Goal: Task Accomplishment & Management: Use online tool/utility

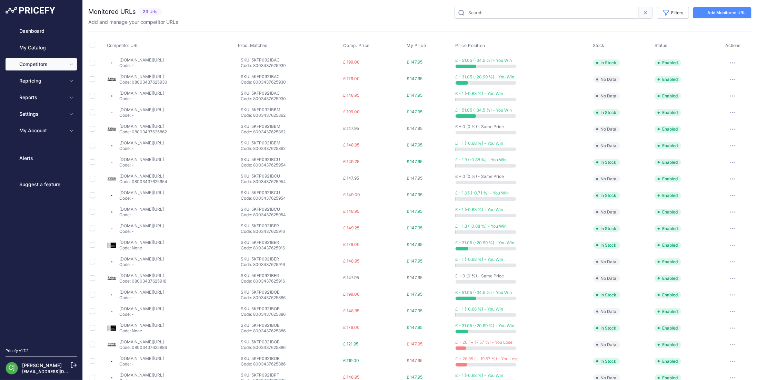
type input "2.1"
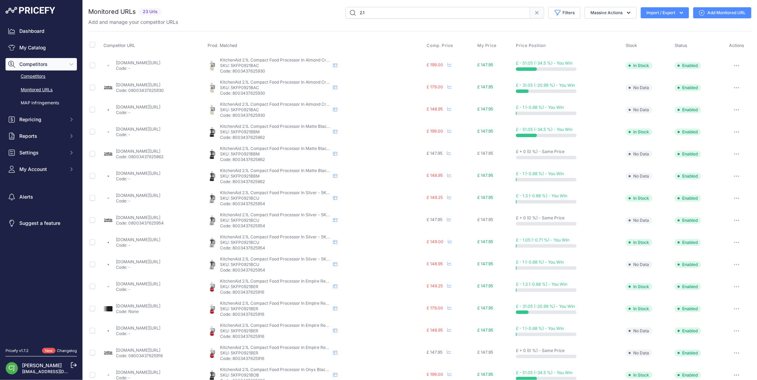
click at [36, 75] on link "Competitors" at bounding box center [41, 76] width 71 height 12
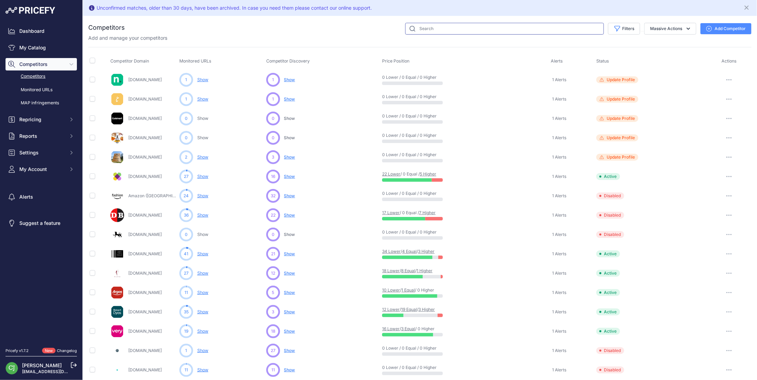
click at [465, 28] on input "text" at bounding box center [504, 29] width 199 height 12
type input "harts"
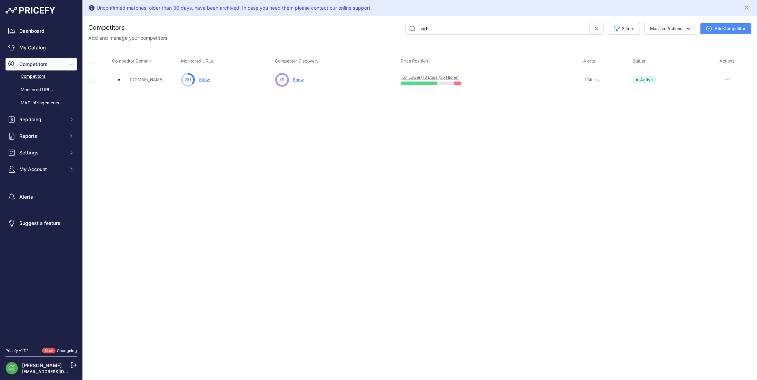
click at [458, 76] on link "35 Higher" at bounding box center [449, 77] width 19 height 5
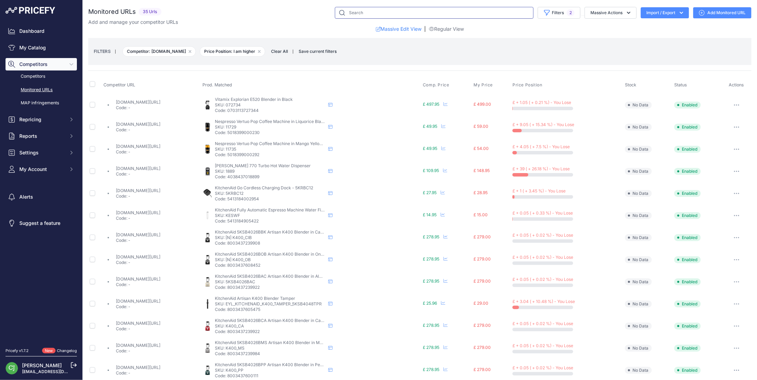
click at [353, 10] on input "text" at bounding box center [434, 13] width 199 height 12
type input "gerald"
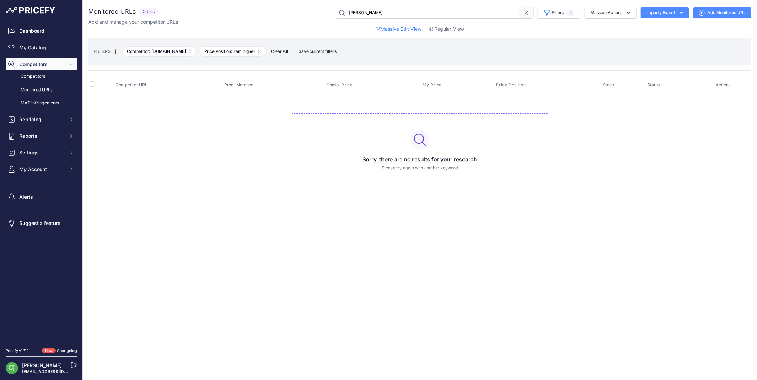
drag, startPoint x: 381, startPoint y: 10, endPoint x: 294, endPoint y: 18, distance: 87.3
click at [293, 18] on div "gerald Filters 2 Saved Filters Set None Competitors Cheaper Than Me Competitors…" at bounding box center [457, 13] width 590 height 12
click at [189, 51] on icon "button" at bounding box center [190, 51] width 3 height 3
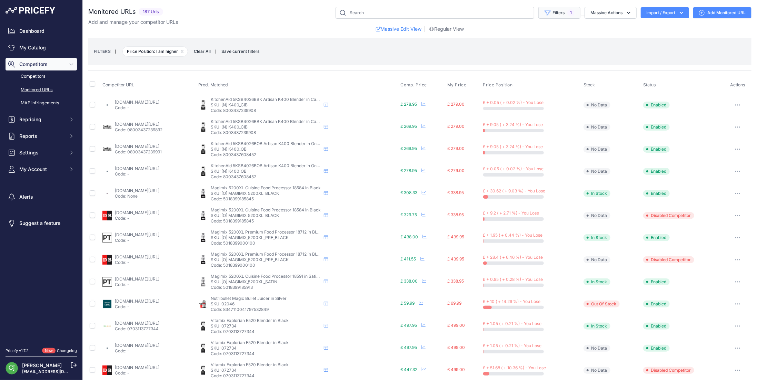
click at [556, 8] on button "Filters 1" at bounding box center [560, 13] width 42 height 12
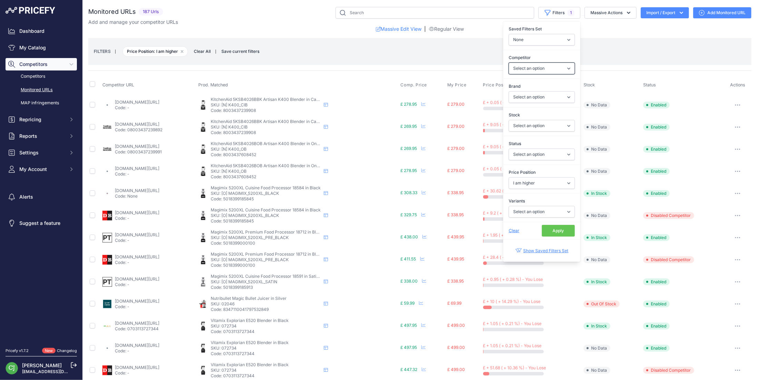
click at [554, 67] on select "Select an option amazon.co.uk onbuy.com currys.co.uk argos.co.uk ebay.co.uk rob…" at bounding box center [542, 68] width 66 height 12
select select "9319"
click at [509, 62] on select "Select an option amazon.co.uk onbuy.com currys.co.uk argos.co.uk ebay.co.uk rob…" at bounding box center [542, 68] width 66 height 12
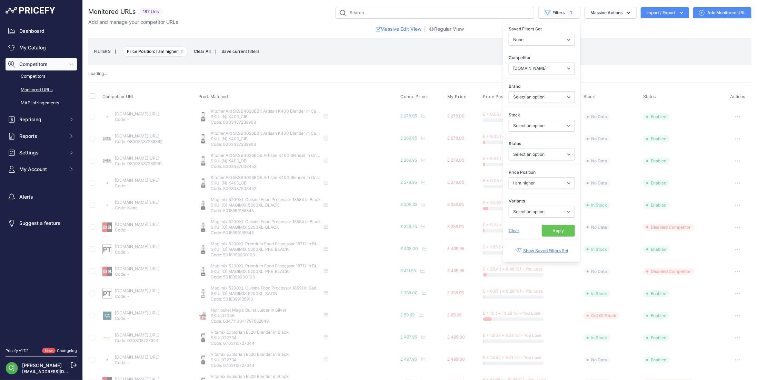
click at [552, 227] on button "Apply" at bounding box center [558, 231] width 33 height 12
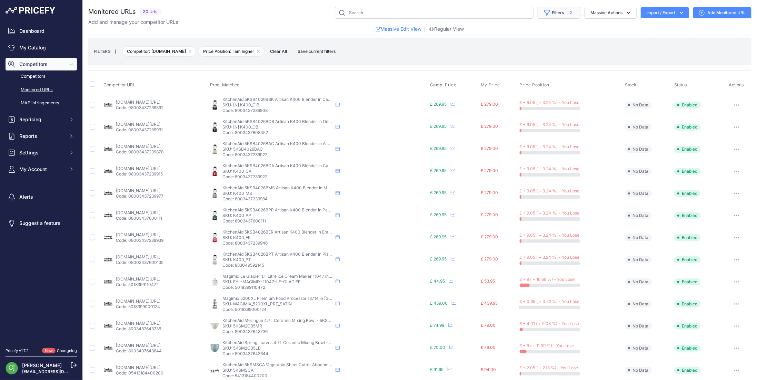
drag, startPoint x: 555, startPoint y: 12, endPoint x: 559, endPoint y: 15, distance: 5.0
click at [555, 12] on button "Filters 2" at bounding box center [559, 13] width 43 height 12
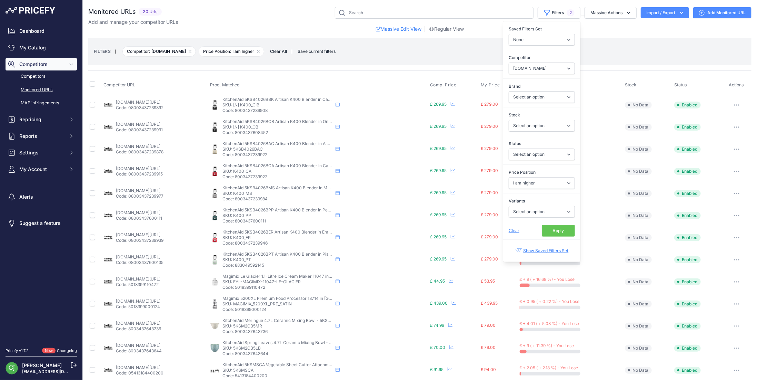
drag, startPoint x: 8, startPoint y: 96, endPoint x: 418, endPoint y: 68, distance: 411.6
click at [418, 68] on div "Monitored URLs 20 Urls" at bounding box center [420, 271] width 664 height 529
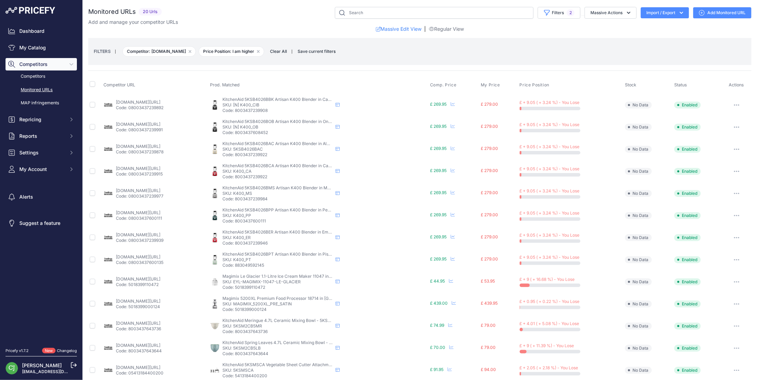
click at [366, 71] on div "Competitor URL Prod. Matched Comp. Price My Price" at bounding box center [420, 302] width 664 height 465
click at [567, 9] on button "Filters 2" at bounding box center [559, 13] width 43 height 12
click at [398, 79] on th "Prod. Matched" at bounding box center [319, 84] width 220 height 17
click at [569, 12] on span "2" at bounding box center [571, 12] width 8 height 7
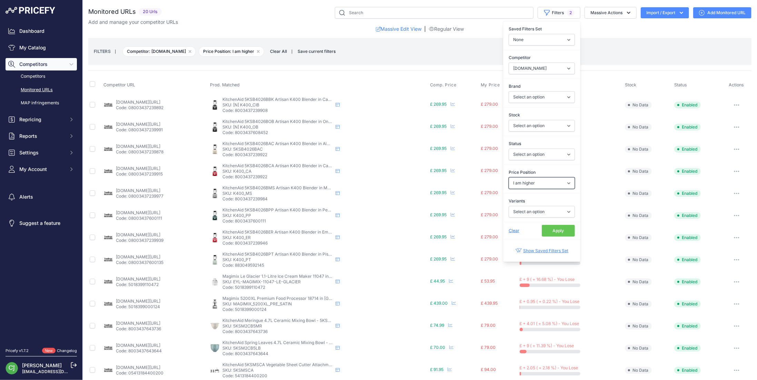
click at [547, 183] on select "Select an option I am lower Same price I am higher" at bounding box center [542, 183] width 66 height 12
select select
click at [509, 177] on select "Select an option I am lower Same price I am higher" at bounding box center [542, 183] width 66 height 12
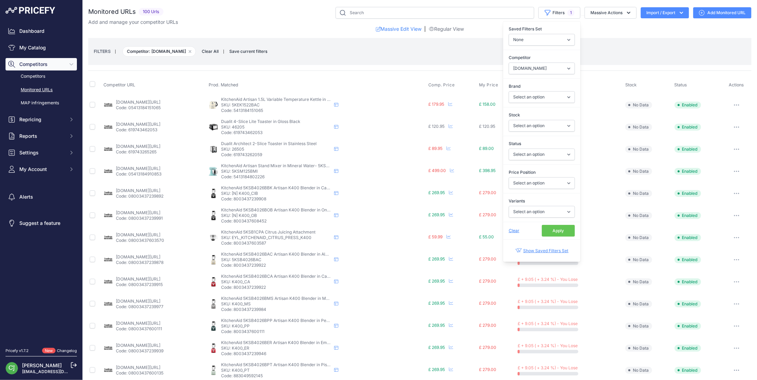
click at [386, 74] on div "Competitor URL Prod. Matched Comp. Price My Price" at bounding box center [420, 302] width 664 height 465
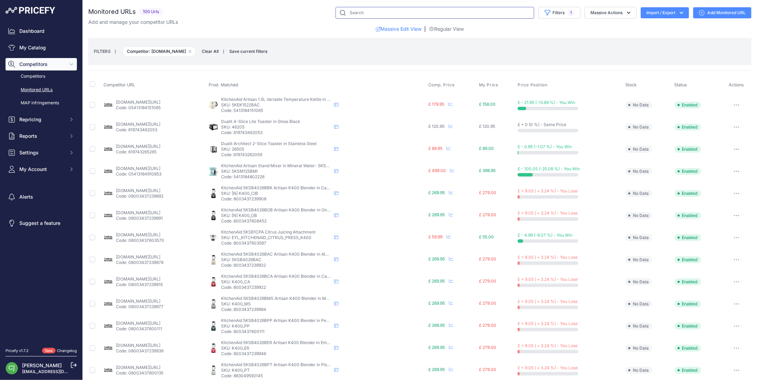
click at [354, 11] on input "text" at bounding box center [435, 13] width 199 height 12
type input "mini"
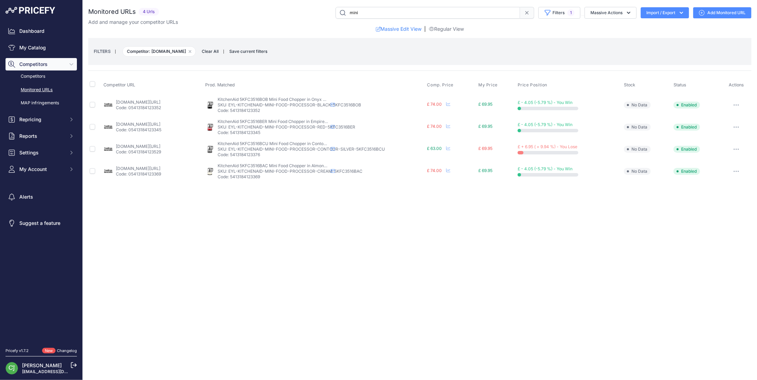
click at [426, 237] on div "Close You are not connected to the internet." at bounding box center [420, 190] width 675 height 380
click at [738, 168] on button "button" at bounding box center [737, 171] width 14 height 10
click at [707, 216] on button "Fetch Updated Price" at bounding box center [715, 218] width 70 height 11
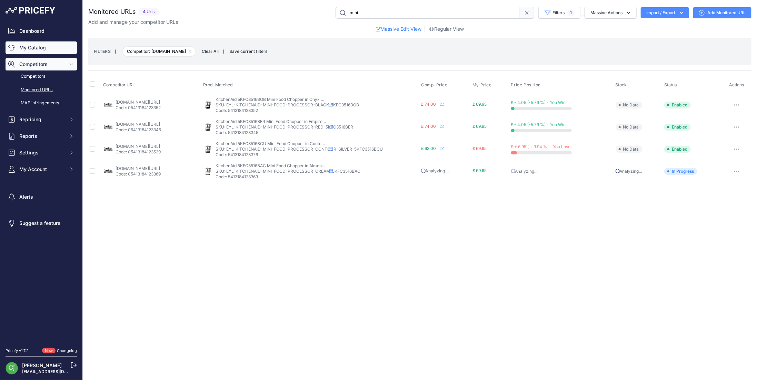
click at [35, 47] on link "My Catalog" at bounding box center [41, 47] width 71 height 12
click at [45, 48] on link "My Catalog" at bounding box center [41, 47] width 71 height 12
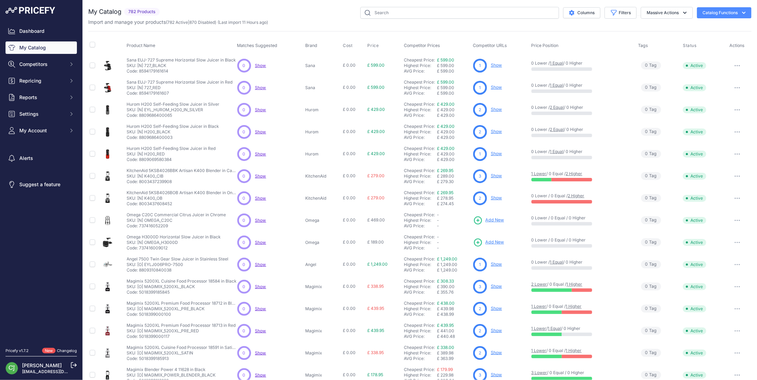
click at [741, 11] on icon "button" at bounding box center [744, 12] width 7 height 7
click at [695, 38] on div "Export" at bounding box center [712, 39] width 77 height 12
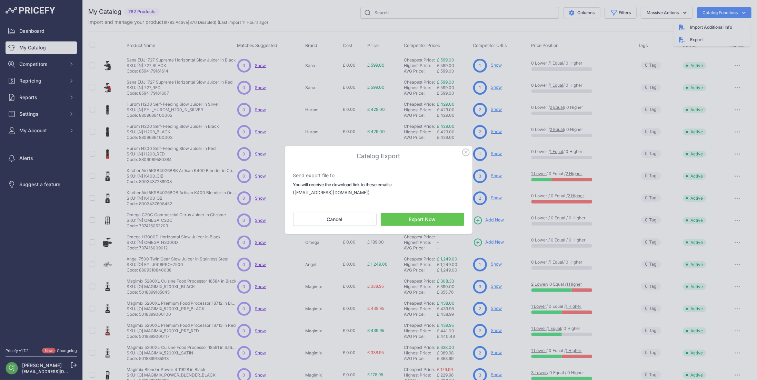
click at [413, 220] on button "Export Now" at bounding box center [423, 219] width 84 height 13
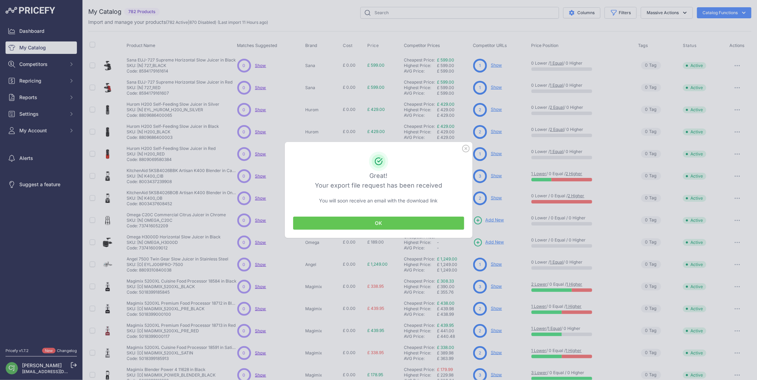
click at [407, 221] on button "OK" at bounding box center [378, 222] width 171 height 13
